Goal: Find specific page/section: Find specific page/section

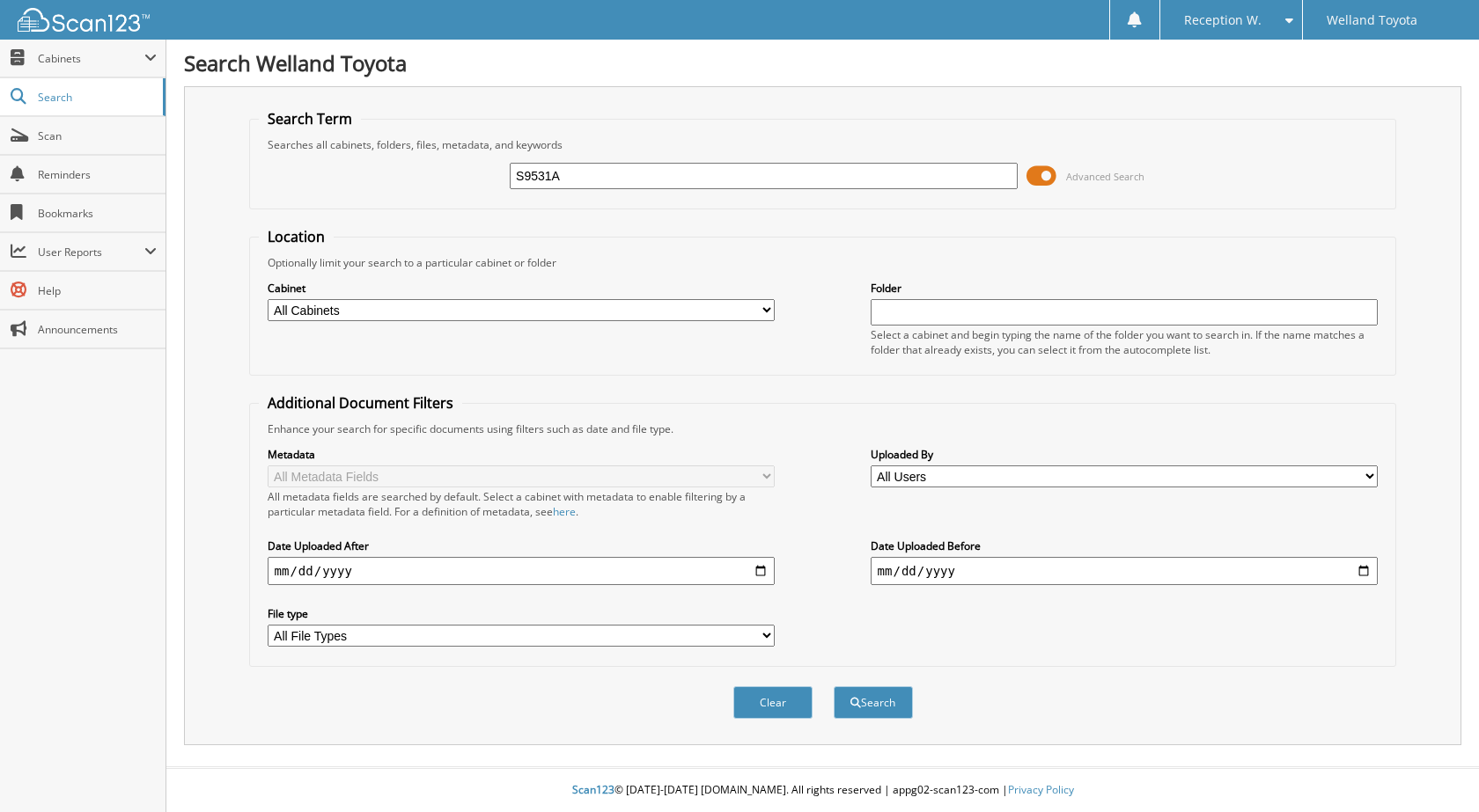
type input "S9531A"
click at [665, 307] on select "All Cabinets ACCOUNTS PAYABLE CAR DEALS LICENSING PARTS INVOICES SERVICE RO TEM…" at bounding box center [521, 310] width 508 height 22
select select "28572"
click at [267, 299] on select "All Cabinets ACCOUNTS PAYABLE CAR DEALS LICENSING PARTS INVOICES SERVICE RO TEM…" at bounding box center [521, 310] width 508 height 22
click at [854, 712] on button "Search" at bounding box center [873, 702] width 80 height 32
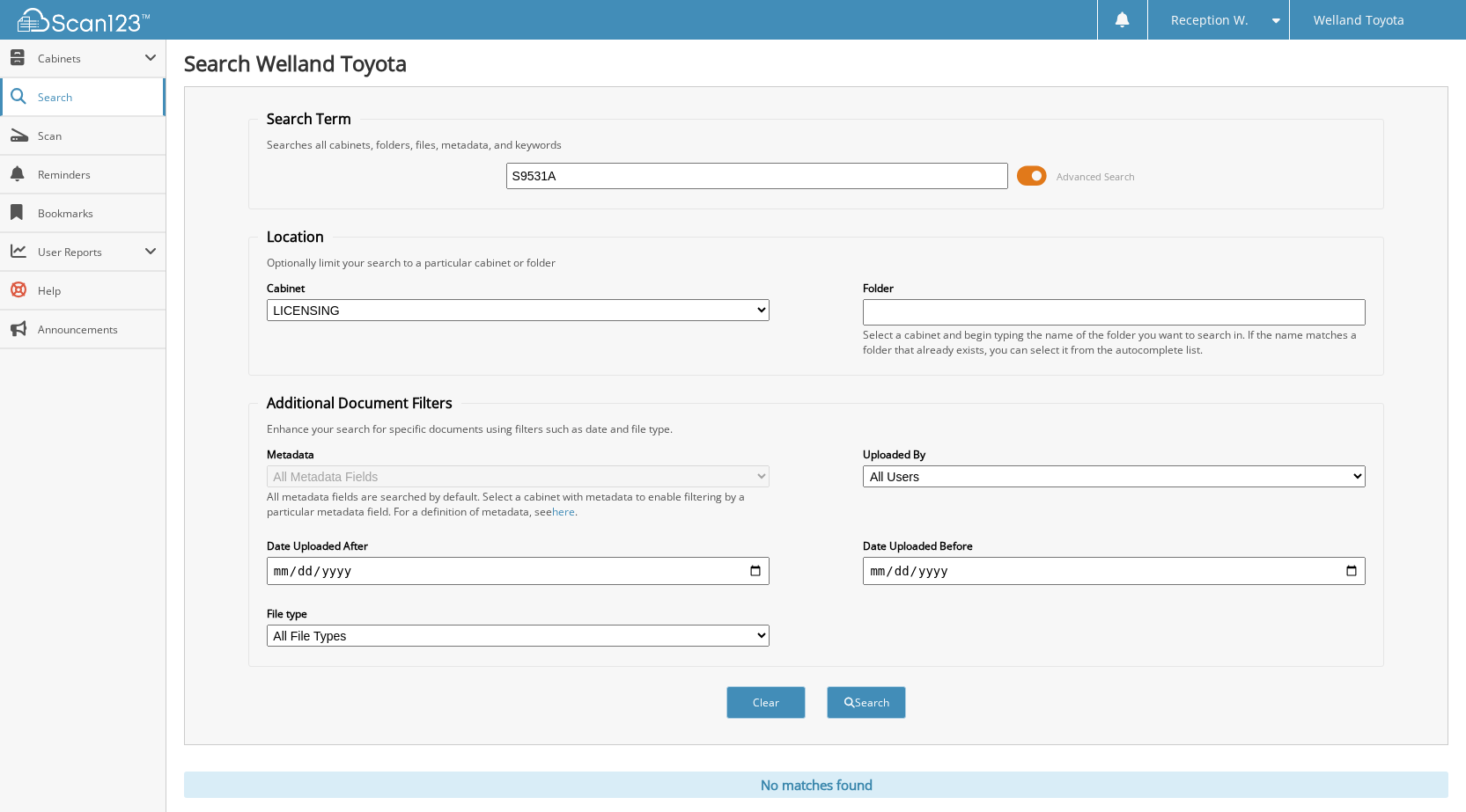
click at [67, 93] on span "Search" at bounding box center [95, 96] width 116 height 15
click at [87, 53] on span "Cabinets" at bounding box center [90, 58] width 106 height 15
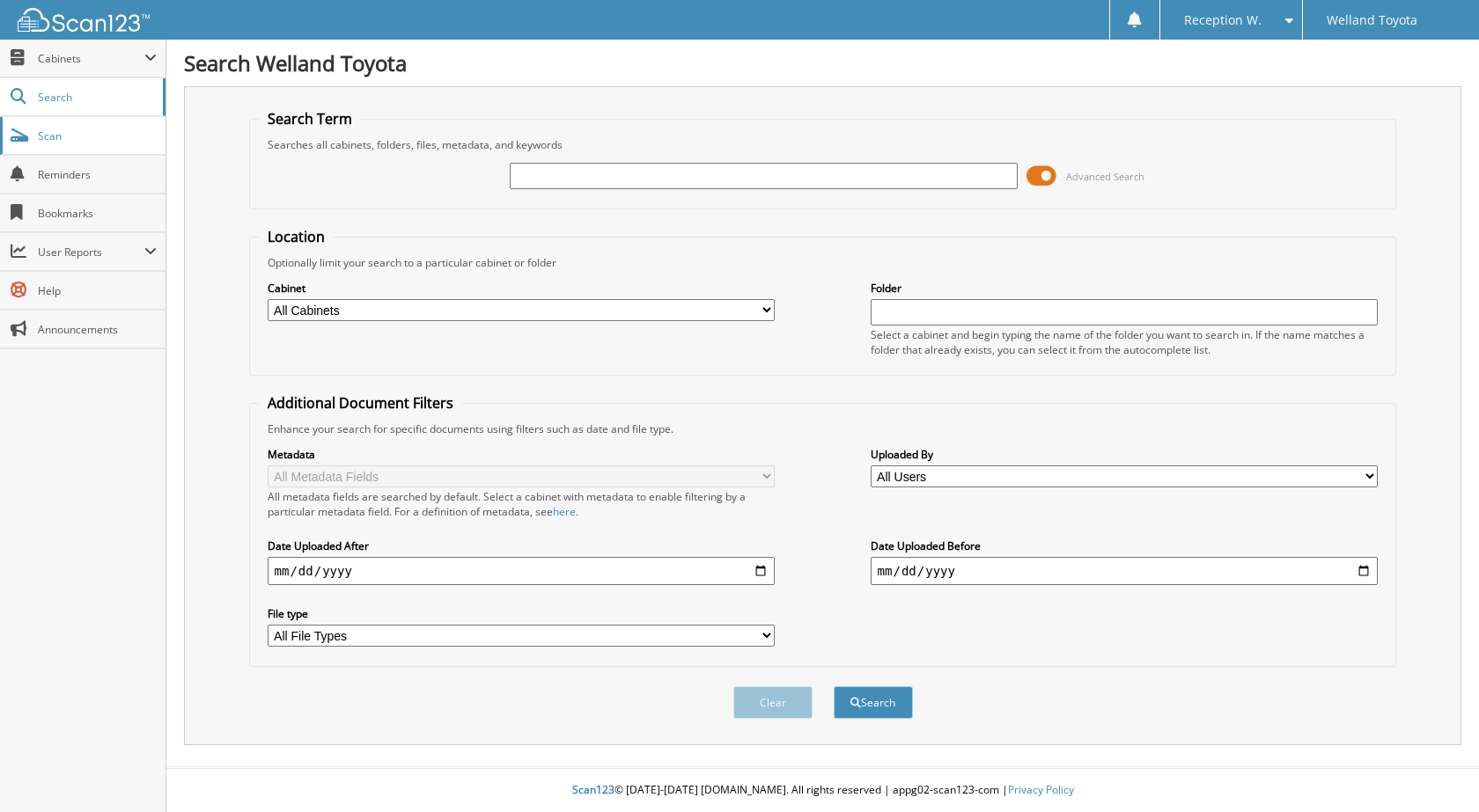
click at [70, 134] on span "Scan" at bounding box center [96, 136] width 119 height 15
